Goal: Transaction & Acquisition: Purchase product/service

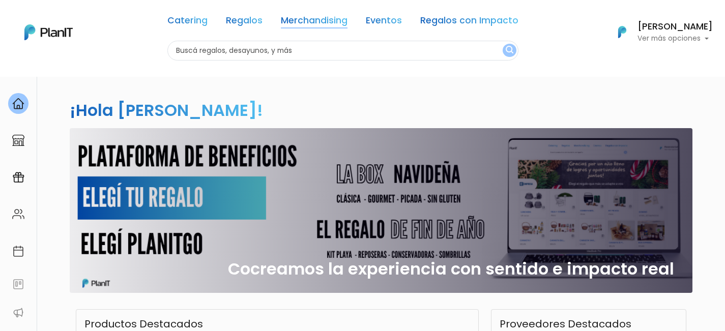
click at [307, 23] on link "Merchandising" at bounding box center [314, 22] width 67 height 12
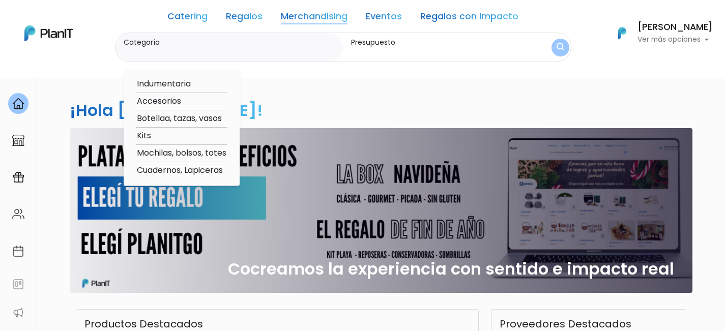
click at [175, 113] on option "Botellaa, tazas, vasos" at bounding box center [182, 118] width 92 height 13
type input "Botellaa, tazas, vasos"
type input "$0 - $1000"
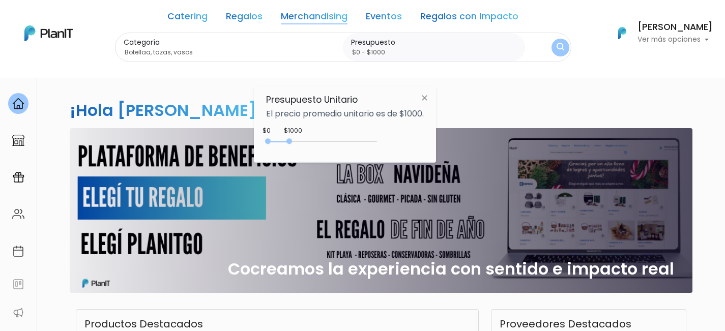
click at [328, 21] on link "Merchandising" at bounding box center [314, 18] width 67 height 12
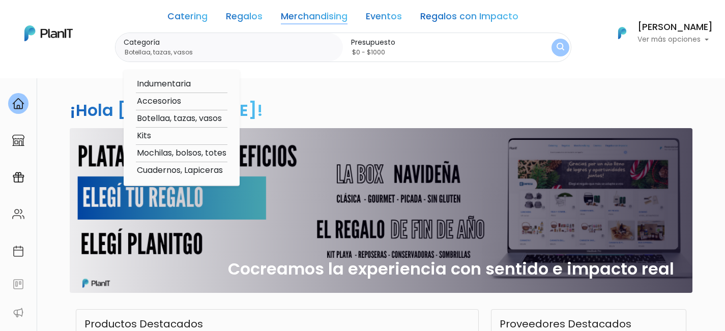
click at [181, 119] on option "Botellaa, tazas, vasos" at bounding box center [182, 118] width 92 height 13
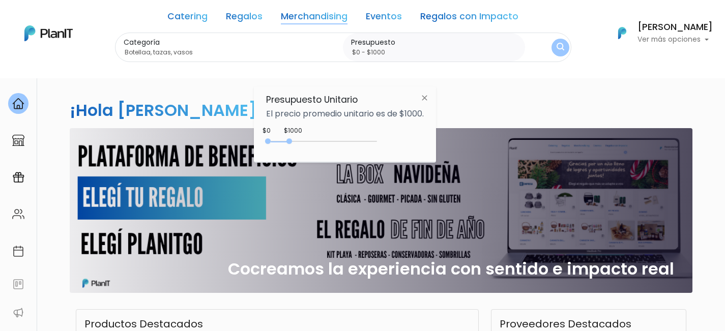
click at [556, 45] on img "submit" at bounding box center [560, 48] width 8 height 10
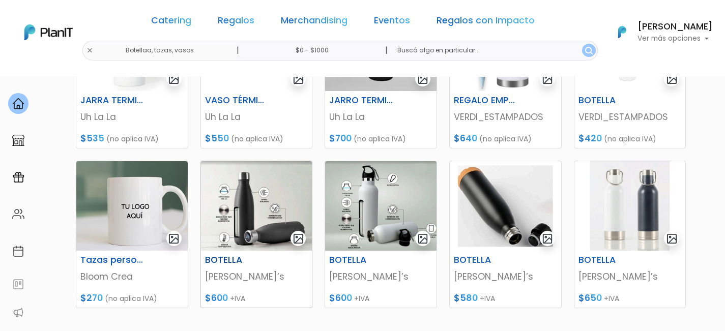
scroll to position [559, 0]
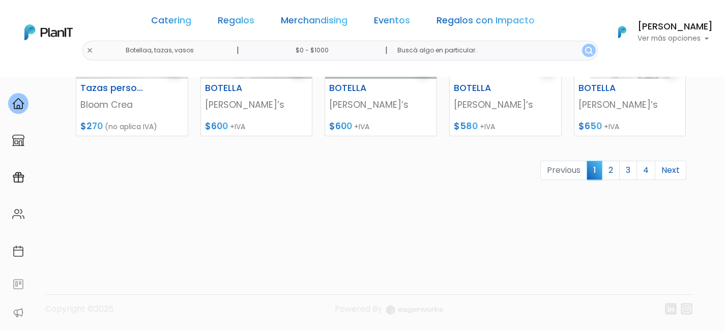
click at [406, 186] on div "Previous 1 2 3 4 Next" at bounding box center [381, 175] width 622 height 28
click at [608, 170] on link "2" at bounding box center [611, 170] width 18 height 19
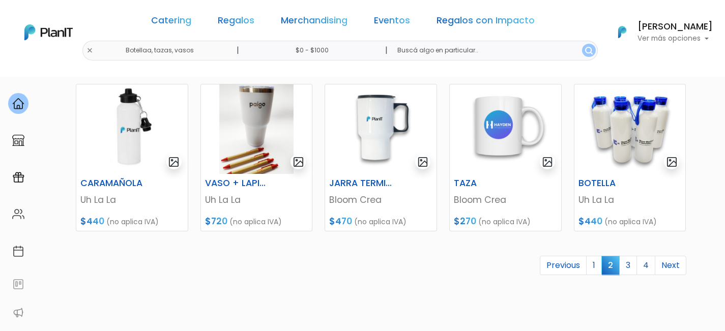
scroll to position [464, 0]
click at [630, 263] on link "3" at bounding box center [628, 264] width 18 height 19
click at [626, 264] on link "3" at bounding box center [628, 264] width 18 height 19
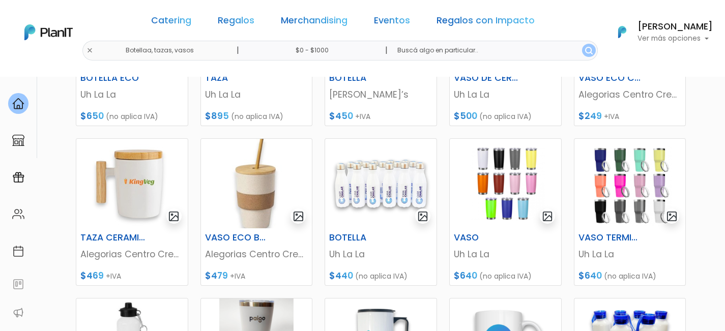
scroll to position [540, 0]
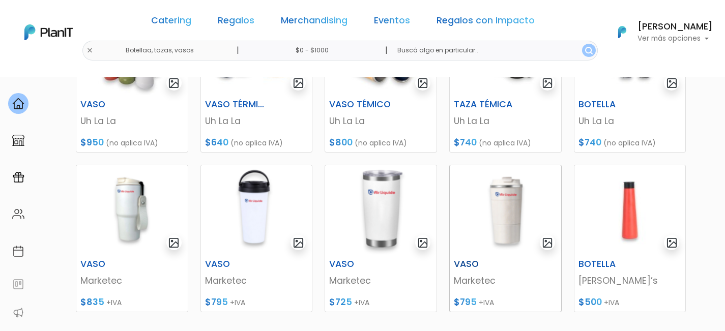
scroll to position [470, 0]
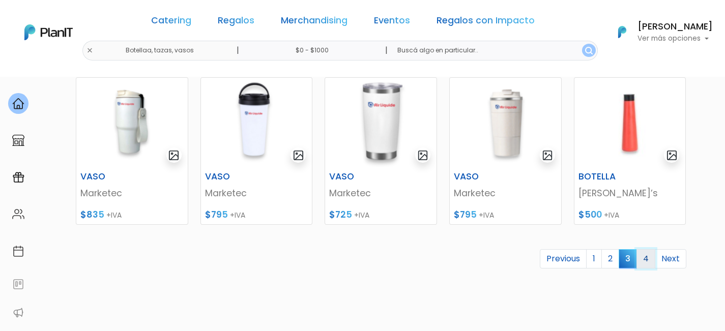
click at [648, 259] on link "4" at bounding box center [645, 258] width 19 height 19
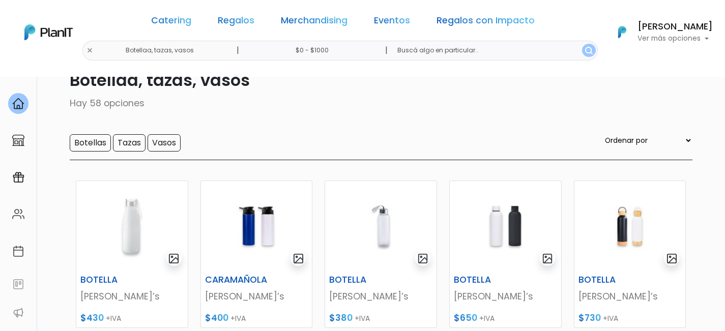
scroll to position [170, 0]
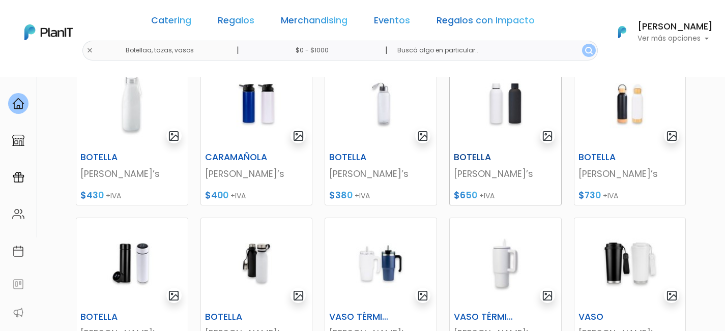
click at [461, 161] on h6 "BOTELLA" at bounding box center [485, 157] width 77 height 11
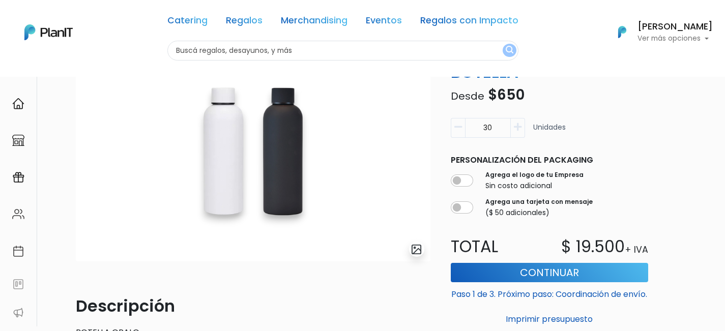
scroll to position [193, 0]
